Goal: Task Accomplishment & Management: Use online tool/utility

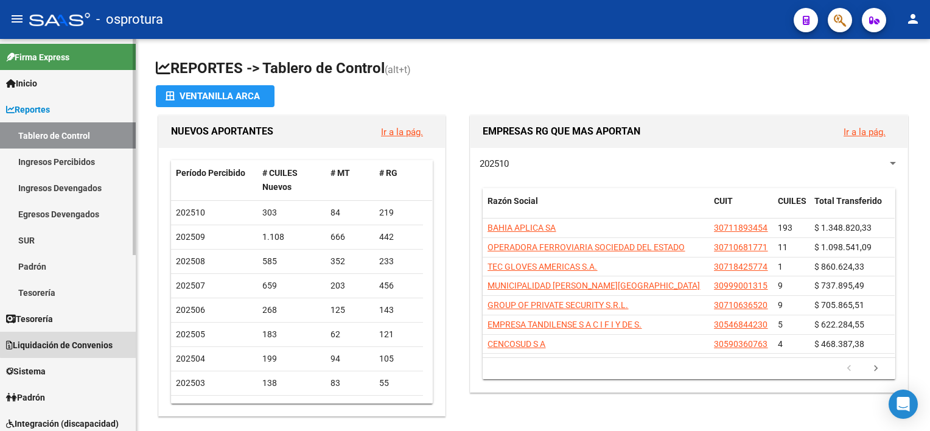
click at [85, 342] on span "Liquidación de Convenios" at bounding box center [59, 344] width 106 height 13
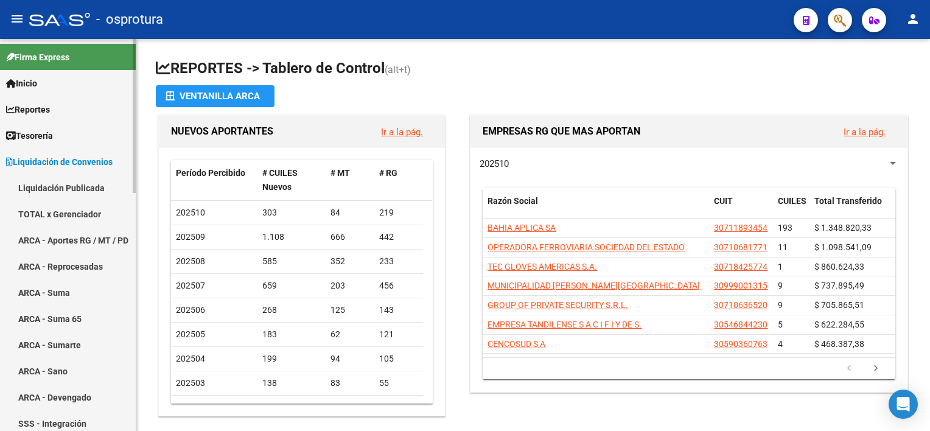
click at [63, 213] on link "TOTAL x Gerenciador" at bounding box center [68, 214] width 136 height 26
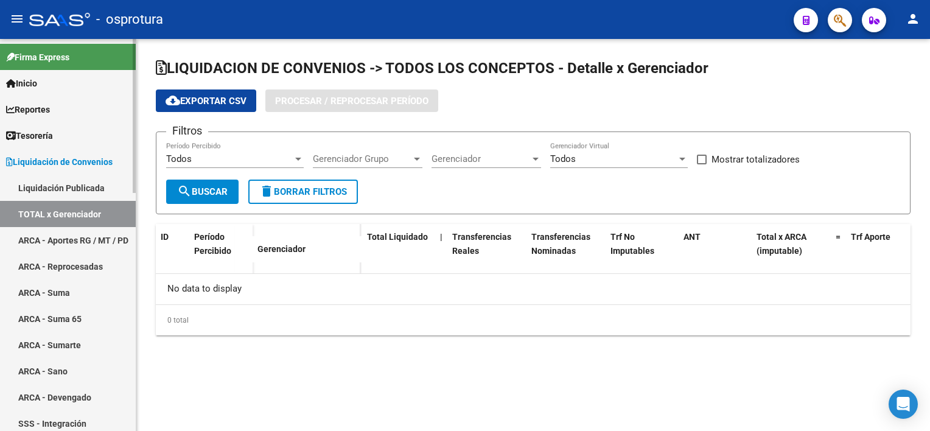
checkbox input "true"
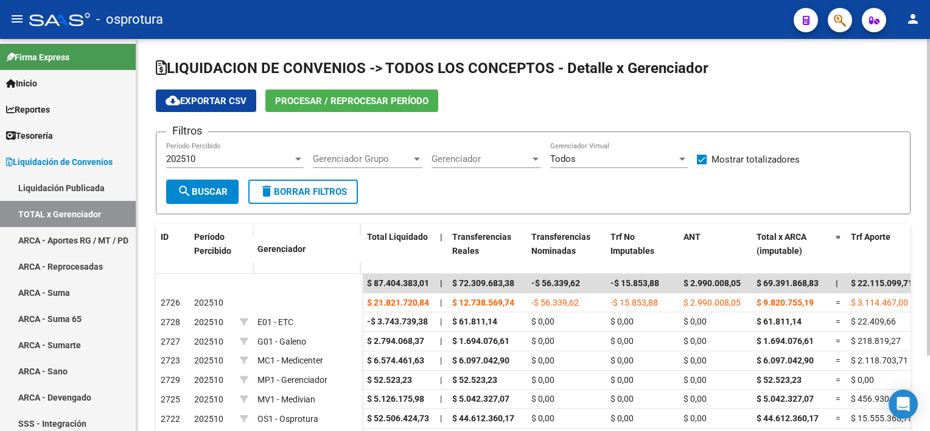
click at [416, 93] on button "Procesar / Reprocesar período" at bounding box center [351, 100] width 173 height 23
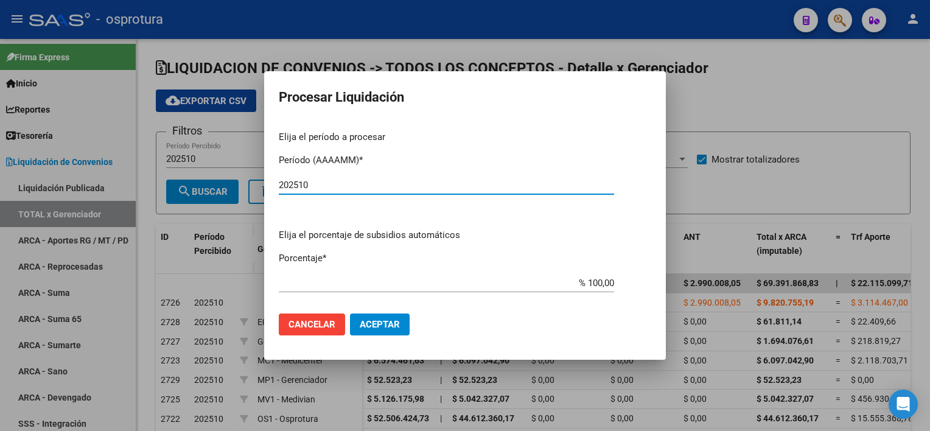
type input "202510"
click at [380, 330] on button "Aceptar" at bounding box center [380, 324] width 60 height 22
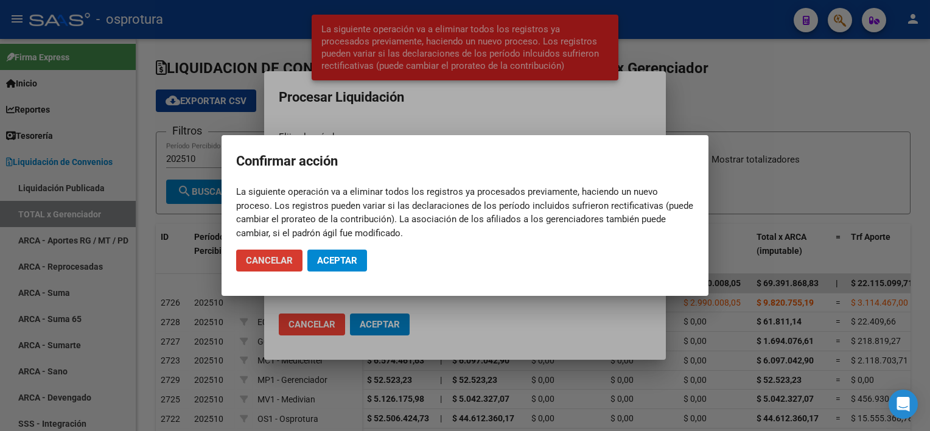
click at [336, 254] on button "Aceptar" at bounding box center [337, 260] width 60 height 22
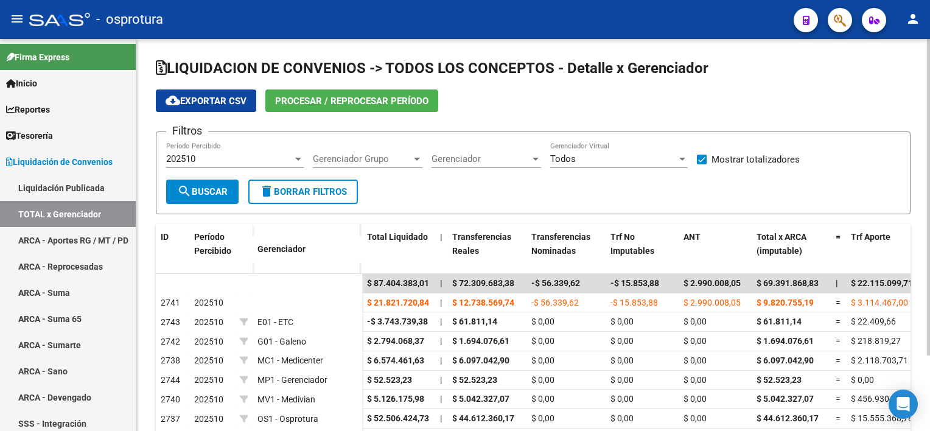
click at [855, 181] on form "Filtros 202510 Período Percibido Gerenciador Grupo Gerenciador Grupo Gerenciado…" at bounding box center [533, 172] width 754 height 83
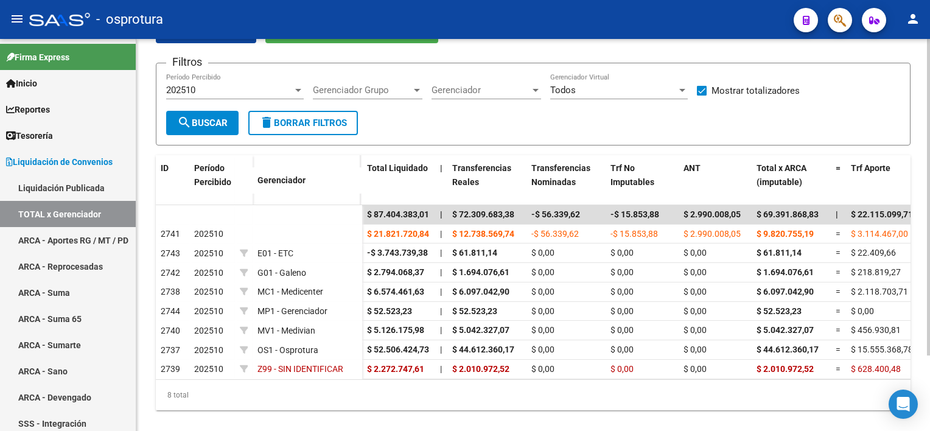
scroll to position [85, 0]
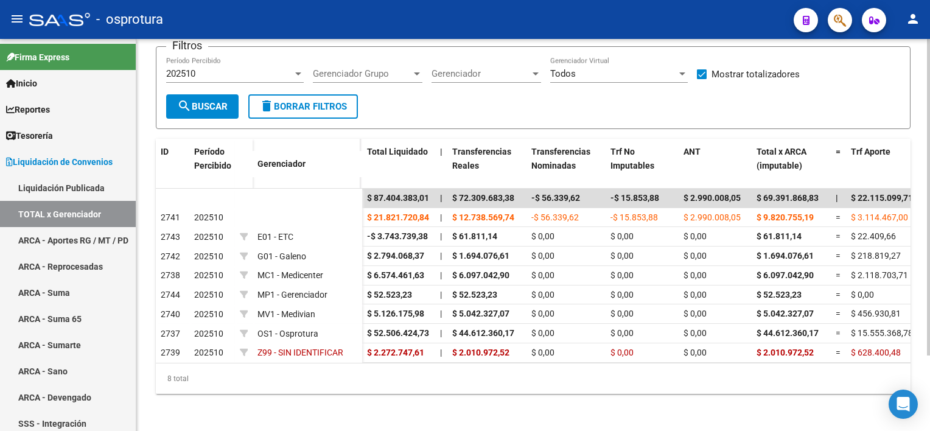
click at [929, 336] on html "menu - osprotura person Firma Express Inicio Calendario SSS Instructivos Contac…" at bounding box center [465, 215] width 930 height 431
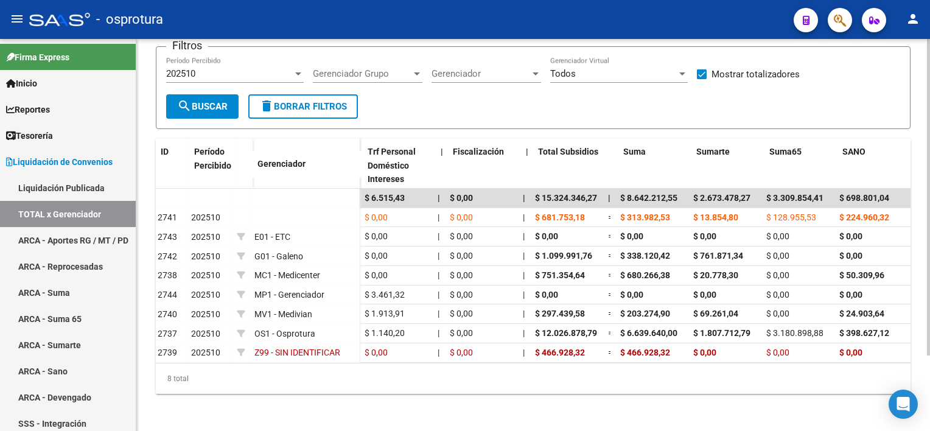
scroll to position [0, 998]
